Goal: Task Accomplishment & Management: Manage account settings

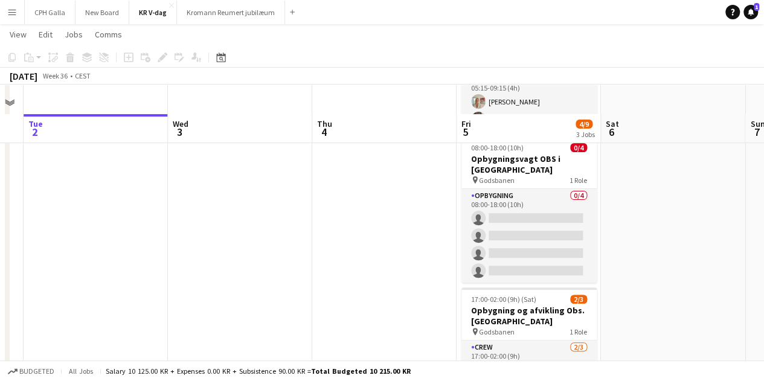
scroll to position [203, 0]
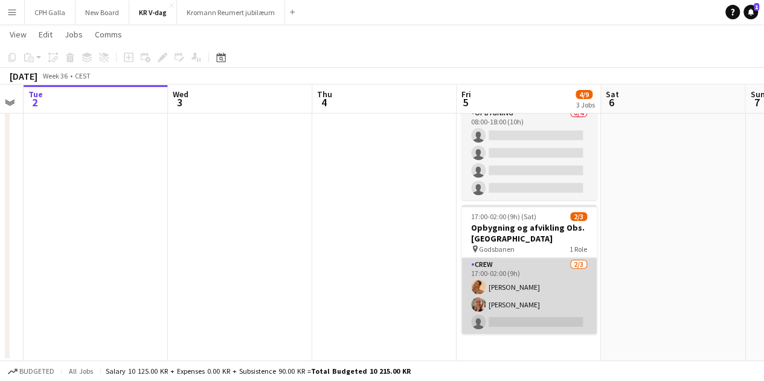
click at [567, 279] on app-card-role "Crew [DATE] 17:00-02:00 (9h) [PERSON_NAME] [PERSON_NAME] single-neutral-actions" at bounding box center [528, 296] width 135 height 76
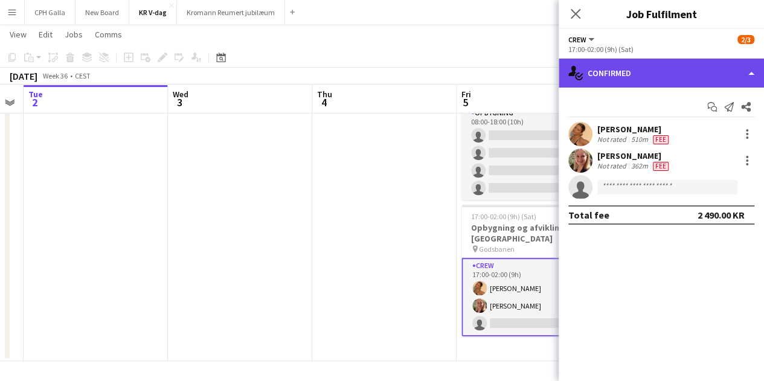
click at [625, 80] on div "single-neutral-actions-check-2 Confirmed" at bounding box center [660, 73] width 205 height 29
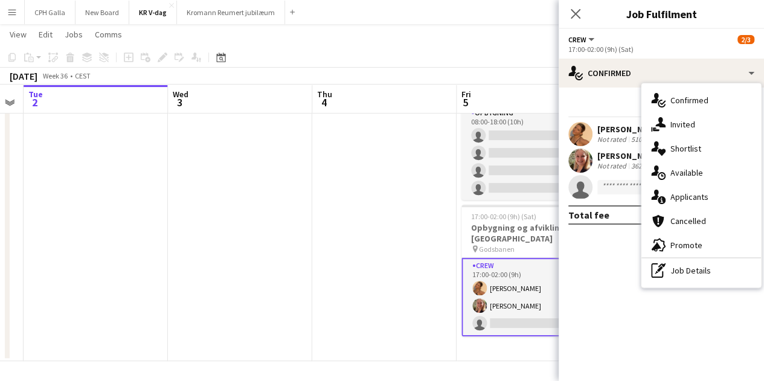
click at [698, 193] on span "Applicants" at bounding box center [689, 196] width 38 height 11
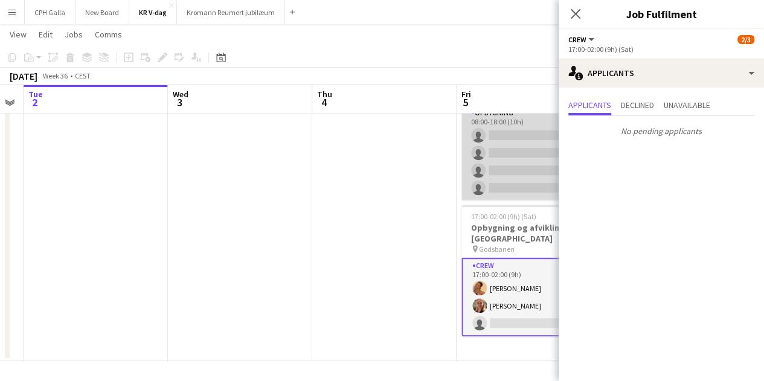
click at [526, 167] on app-card-role "Opbygning 0/4 08:00-18:00 (10h) single-neutral-actions single-neutral-actions s…" at bounding box center [528, 153] width 135 height 94
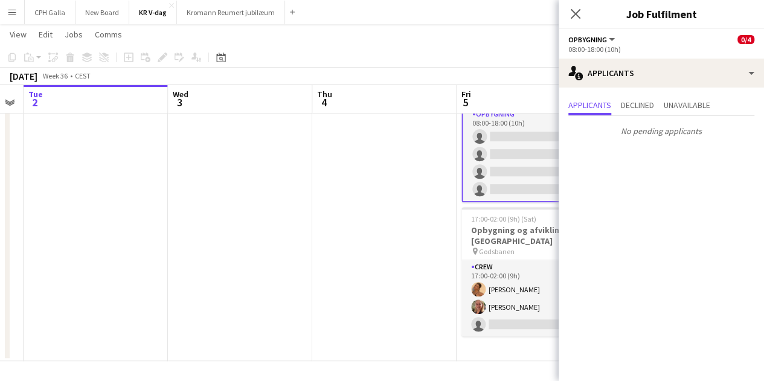
click at [348, 188] on app-date-cell at bounding box center [384, 146] width 144 height 429
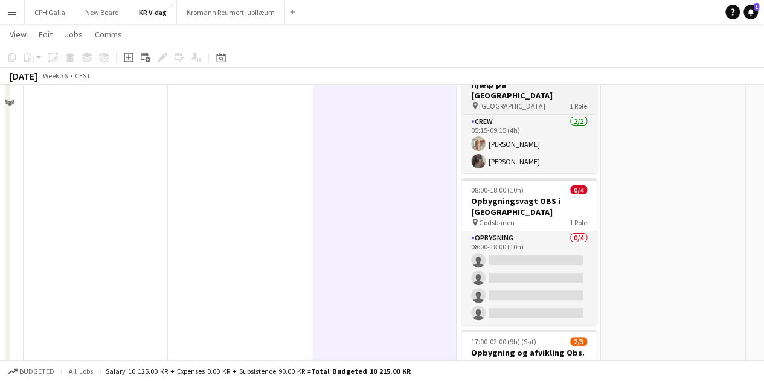
scroll to position [22, 0]
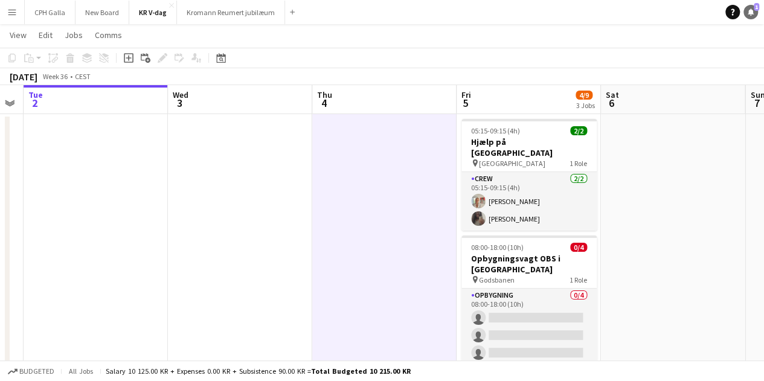
click at [752, 13] on icon "Notifications" at bounding box center [750, 11] width 7 height 7
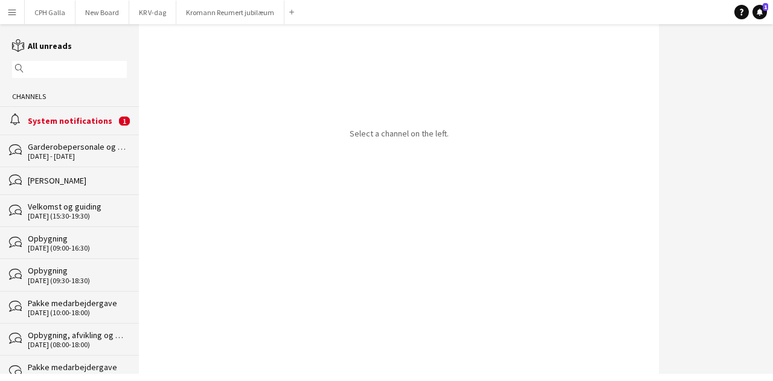
click at [51, 121] on div "System notifications" at bounding box center [72, 120] width 88 height 11
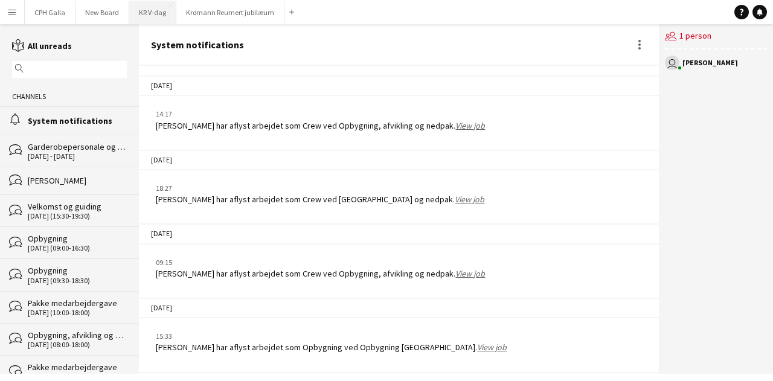
scroll to position [375, 0]
